Goal: Transaction & Acquisition: Book appointment/travel/reservation

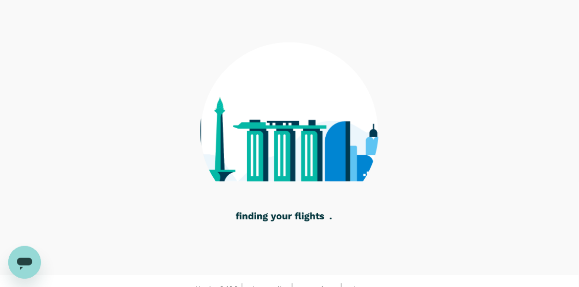
scroll to position [93, 0]
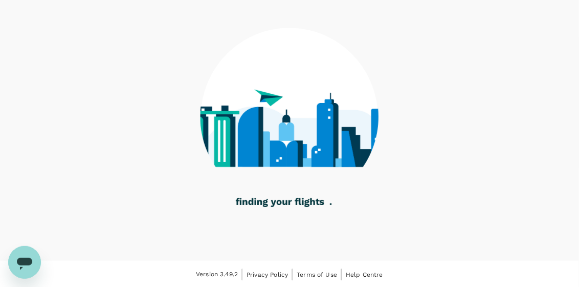
click at [201, 139] on icon at bounding box center [289, 109] width 179 height 265
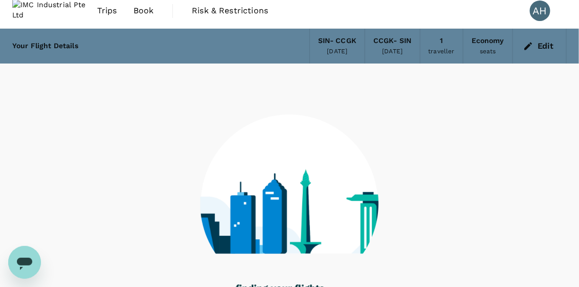
scroll to position [0, 0]
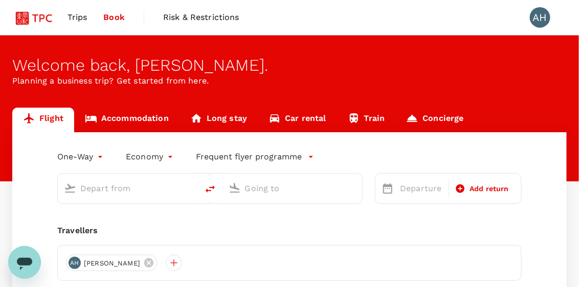
type input "roundtrip"
type input "Singapore Changi (SIN)"
type input "Jakarta, Indonesia (any)"
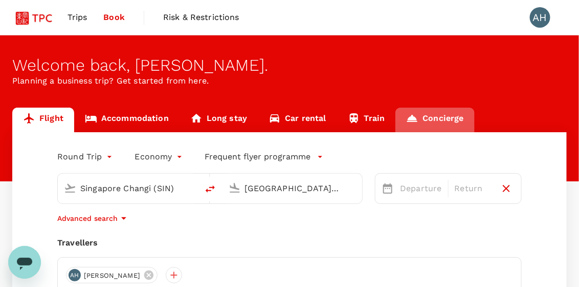
click at [445, 115] on link "Concierge" at bounding box center [435, 119] width 79 height 25
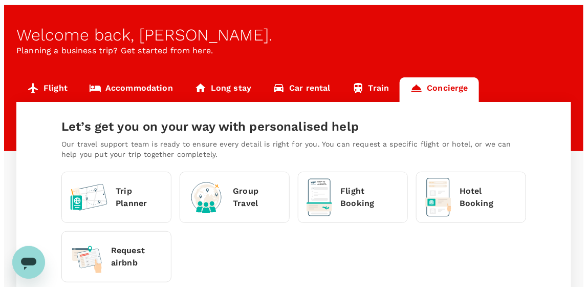
scroll to position [51, 0]
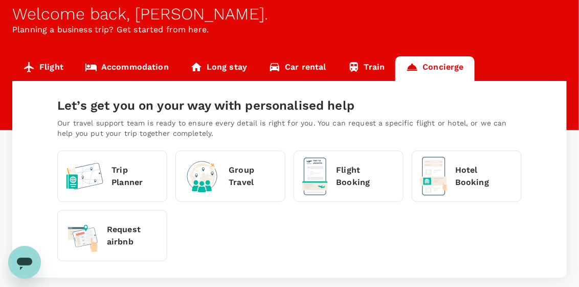
click at [337, 175] on p "Flight Booking" at bounding box center [365, 176] width 59 height 25
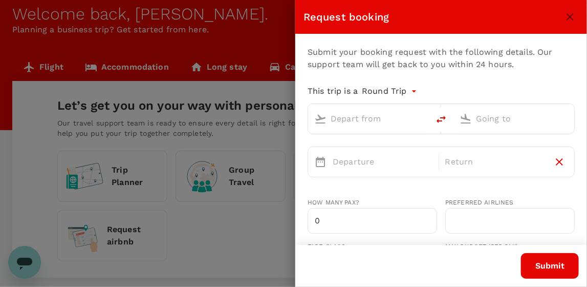
type input "anneho@imcindustrialgroup.com"
type input "65"
type input "93680471"
click at [413, 92] on body "Trips Book Risk & Restrictions AH Welcome back , Anne . Planning a business tri…" at bounding box center [293, 145] width 587 height 393
click at [396, 155] on li "Multi City" at bounding box center [391, 152] width 61 height 18
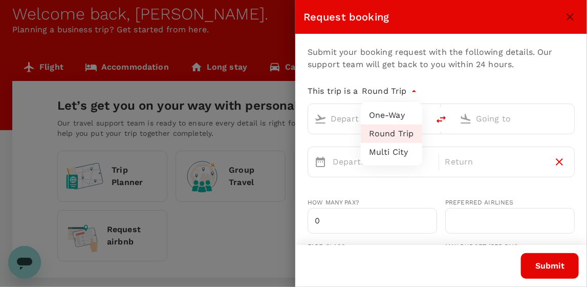
type input "multicity"
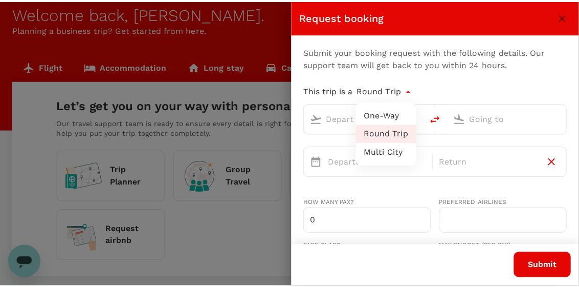
scroll to position [120, 0]
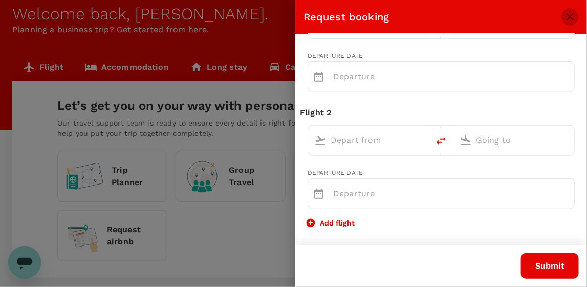
click at [572, 16] on icon "close" at bounding box center [570, 17] width 12 height 12
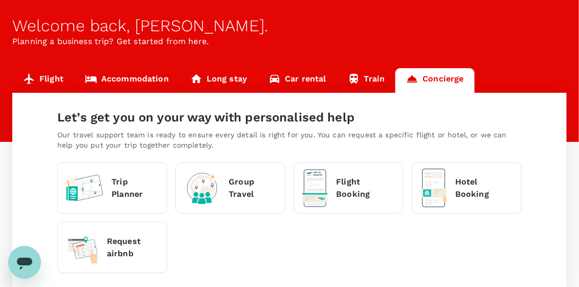
scroll to position [0, 0]
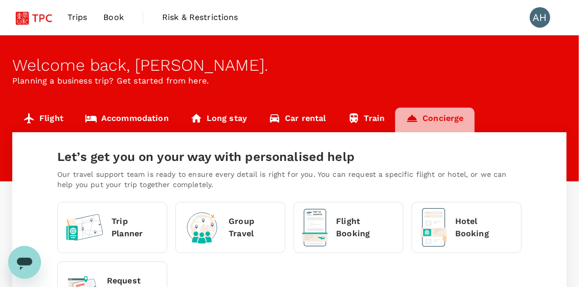
click at [446, 114] on link "Concierge" at bounding box center [435, 119] width 79 height 25
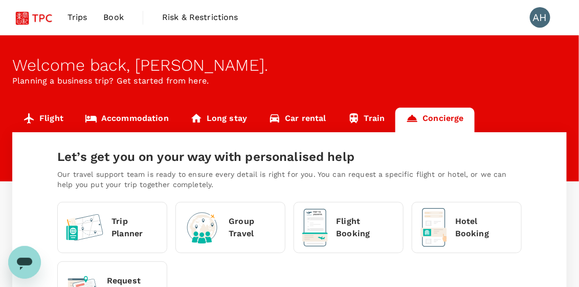
click at [568, 105] on div "Welcome back , Anne . Planning a business trip? Get started from here." at bounding box center [289, 108] width 579 height 146
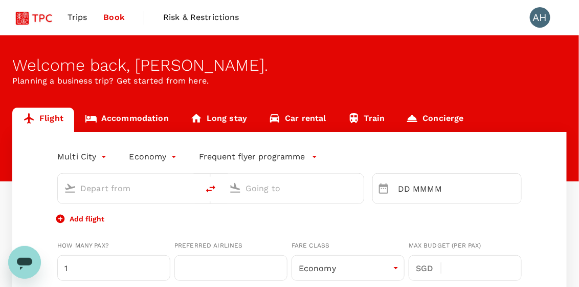
type input "roundtrip"
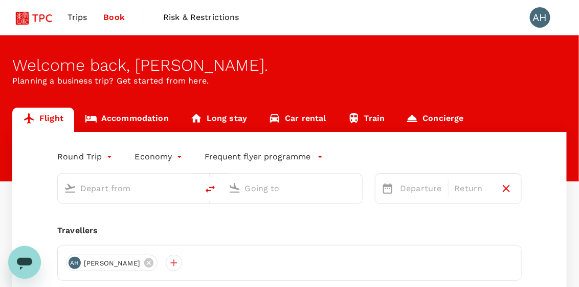
type input "Singapore Changi (SIN)"
type input "Jakarta, Indonesia (any)"
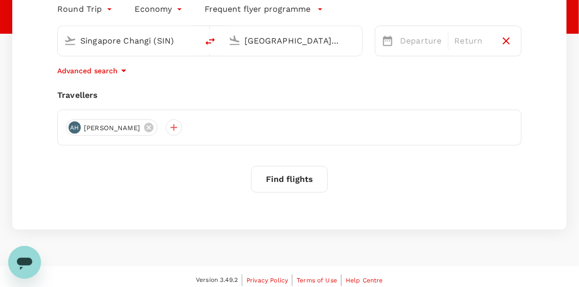
scroll to position [153, 0]
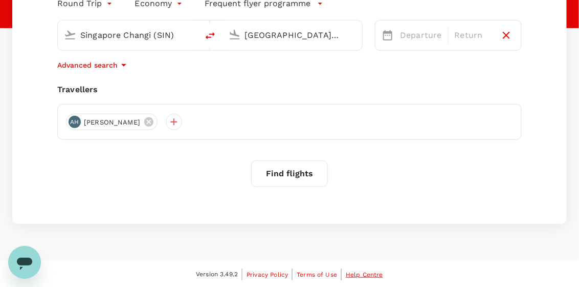
click at [355, 272] on span "Help Centre" at bounding box center [364, 274] width 37 height 7
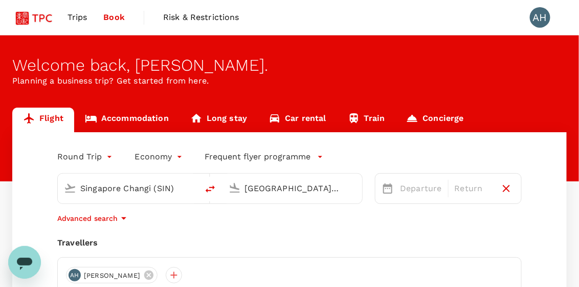
click at [51, 116] on link "Flight" at bounding box center [43, 119] width 62 height 25
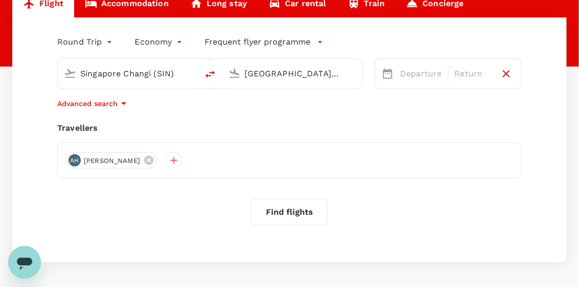
scroll to position [153, 0]
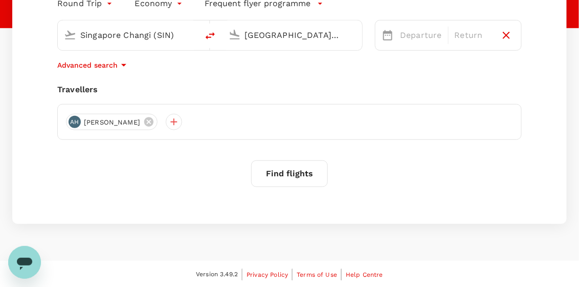
click at [73, 121] on div "AH" at bounding box center [75, 122] width 12 height 12
click at [166, 121] on div at bounding box center [174, 122] width 16 height 16
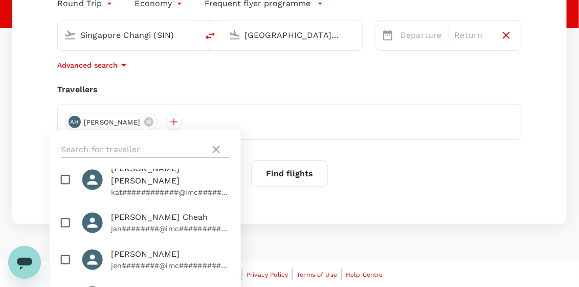
scroll to position [1484, 0]
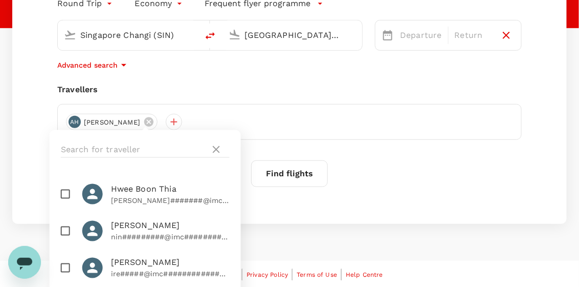
click at [77, 138] on div at bounding box center [145, 149] width 191 height 39
drag, startPoint x: 83, startPoint y: 147, endPoint x: 78, endPoint y: 145, distance: 5.5
click at [80, 146] on input "text" at bounding box center [133, 149] width 145 height 16
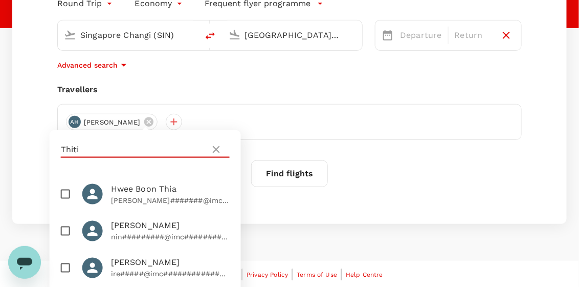
scroll to position [0, 0]
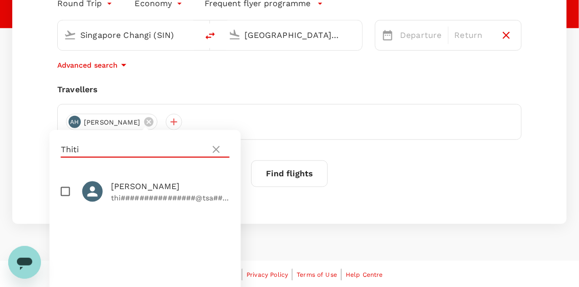
type input "Thiti"
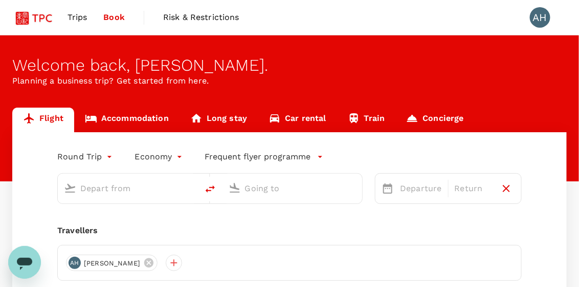
type input "Singapore Changi (SIN)"
type input "[GEOGRAPHIC_DATA], [GEOGRAPHIC_DATA] (any)"
type input "Singapore Changi (SIN)"
type input "Jakarta, Indonesia (any)"
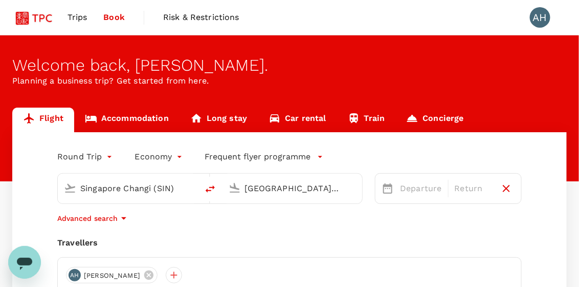
click at [70, 19] on span "Trips" at bounding box center [78, 17] width 20 height 12
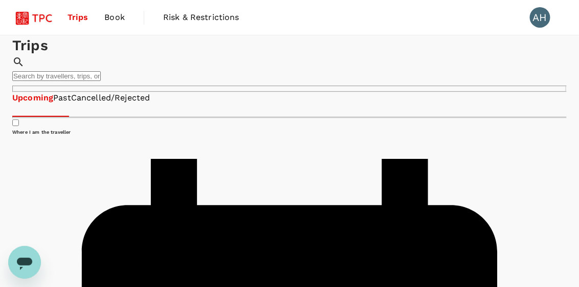
click at [71, 104] on link "Past" at bounding box center [62, 98] width 18 height 12
click at [150, 104] on link "Cancelled/Rejected" at bounding box center [110, 98] width 79 height 12
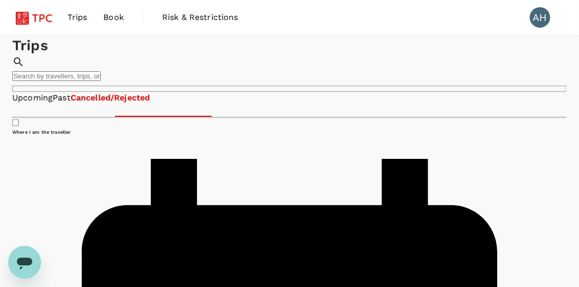
click at [35, 104] on link "Upcoming" at bounding box center [32, 98] width 40 height 12
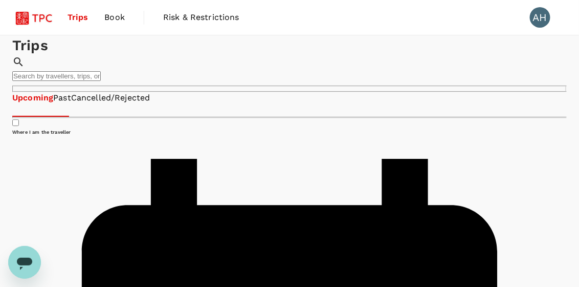
click at [71, 104] on link "Past" at bounding box center [62, 98] width 18 height 12
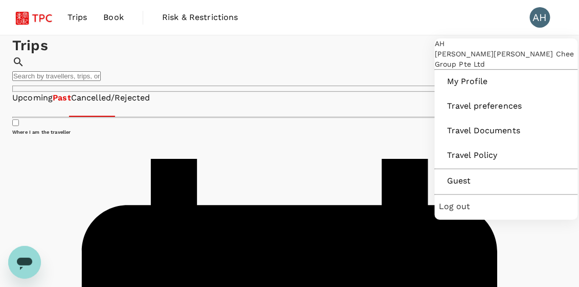
click at [541, 21] on div "AH" at bounding box center [540, 17] width 20 height 20
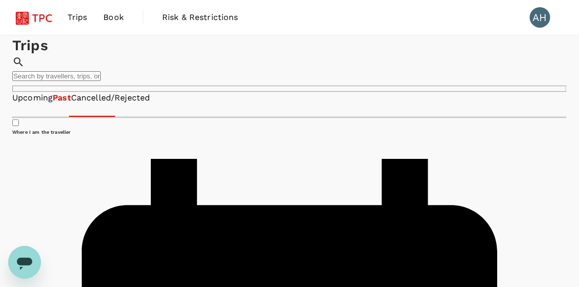
click at [540, 20] on div "AH" at bounding box center [540, 17] width 20 height 20
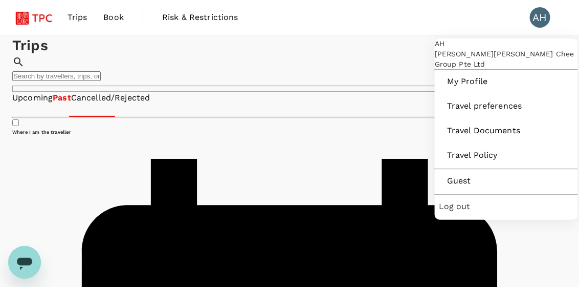
click at [462, 212] on span "Log out" at bounding box center [506, 206] width 135 height 12
